Goal: Information Seeking & Learning: Check status

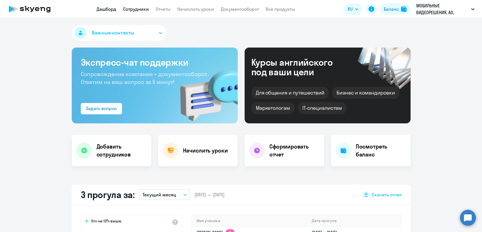
click at [136, 9] on link "Сотрудники" at bounding box center [136, 9] width 26 height 6
select select "30"
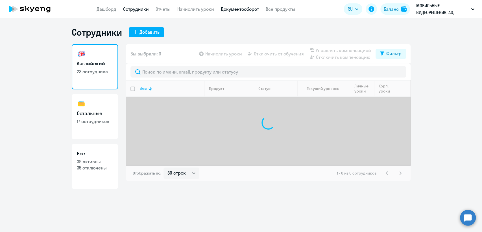
click at [253, 7] on link "Документооборот" at bounding box center [240, 9] width 38 height 6
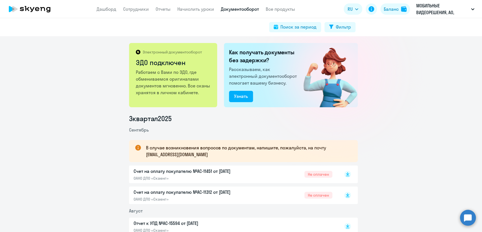
scroll to position [63, 0]
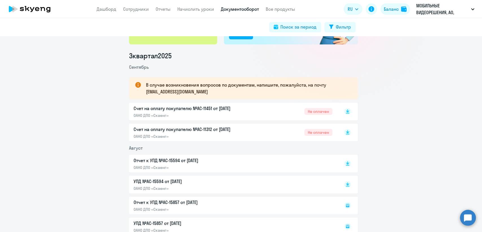
click at [282, 107] on div "Счет на оплату покупателю №AC-11451 от [DATE] ОАНО ДПО «Скаенг» Не оплачен" at bounding box center [233, 111] width 199 height 13
click at [249, 132] on p "Счет на оплату покупателю №AC-11312 от [DATE]" at bounding box center [193, 129] width 119 height 7
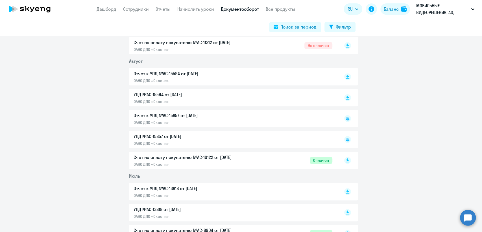
scroll to position [188, 0]
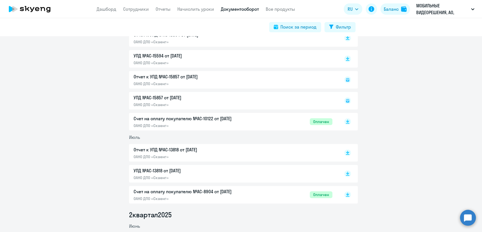
click at [199, 121] on p "Счет на оплату покупателю №AC-10122 от [DATE]" at bounding box center [193, 118] width 119 height 7
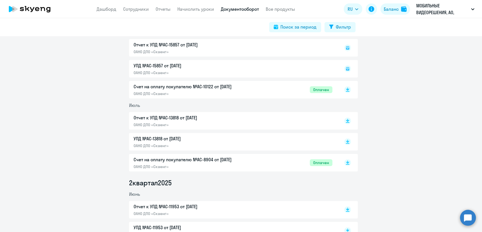
scroll to position [251, 0]
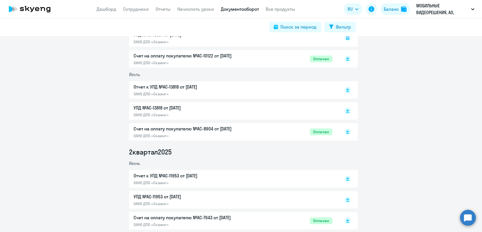
click at [258, 131] on div "Счет на оплату покупателю №AC-8904 от [DATE] ОАНО ДПО «Скаенг» Оплачен" at bounding box center [233, 131] width 199 height 13
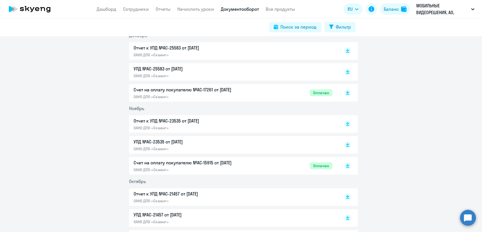
scroll to position [973, 0]
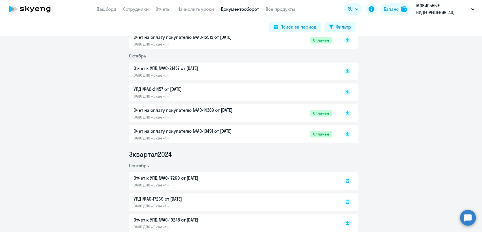
click at [272, 137] on div "Счет на оплату покупателю №AC-13491 от [DATE] ОАНО ДПО «Скаенг» Оплачен" at bounding box center [233, 133] width 199 height 13
click at [274, 111] on div "Счет на оплату покупателю №AC-14389 от [DATE] ОАНО ДПО «Скаенг» Оплачен" at bounding box center [233, 113] width 199 height 13
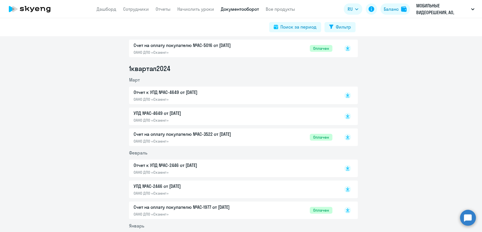
scroll to position [1727, 0]
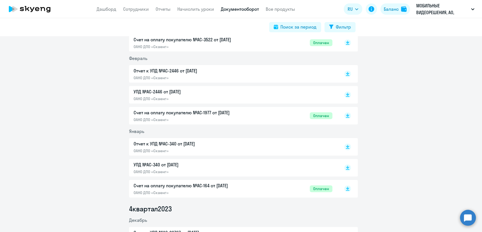
click at [264, 185] on div "Счет на оплату покупателю №AC-164 от [DATE] ОАНО ДПО «Скаенг» Оплачен" at bounding box center [233, 188] width 199 height 13
click at [144, 7] on link "Сотрудники" at bounding box center [136, 9] width 26 height 6
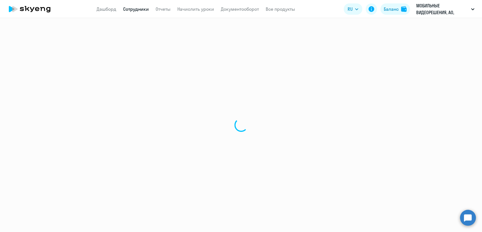
select select "30"
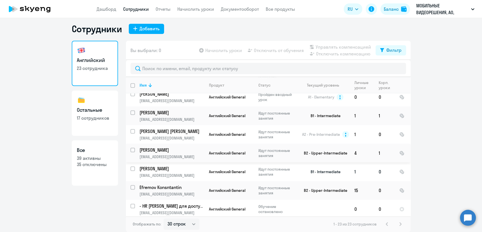
scroll to position [349, 0]
click at [388, 12] on div "Баланс" at bounding box center [391, 9] width 15 height 7
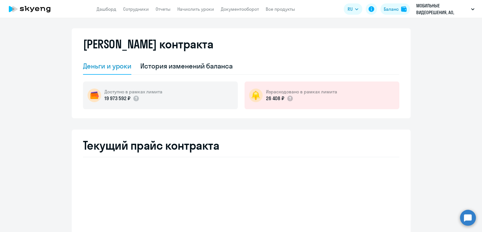
select select "english_adult_not_native_speaker"
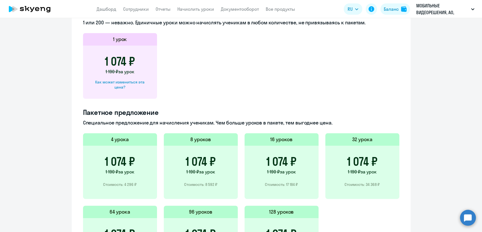
scroll to position [161, 0]
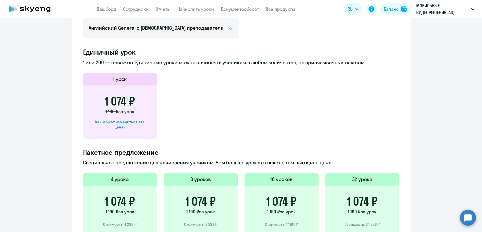
click at [133, 123] on div "Как может измениться эта цена?" at bounding box center [120, 124] width 56 height 10
select select "english_adult_not_native_speaker"
